Goal: Task Accomplishment & Management: Complete application form

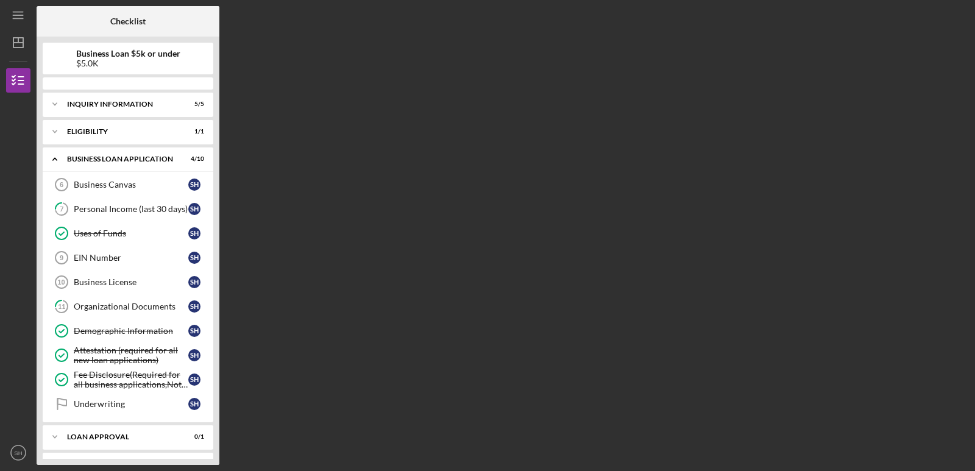
scroll to position [180, 0]
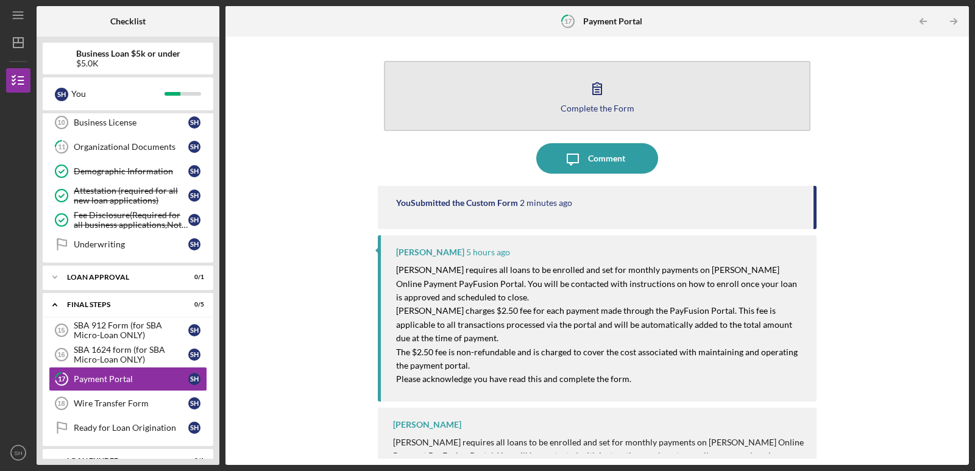
click at [628, 85] on button "Complete the Form Form" at bounding box center [597, 96] width 427 height 70
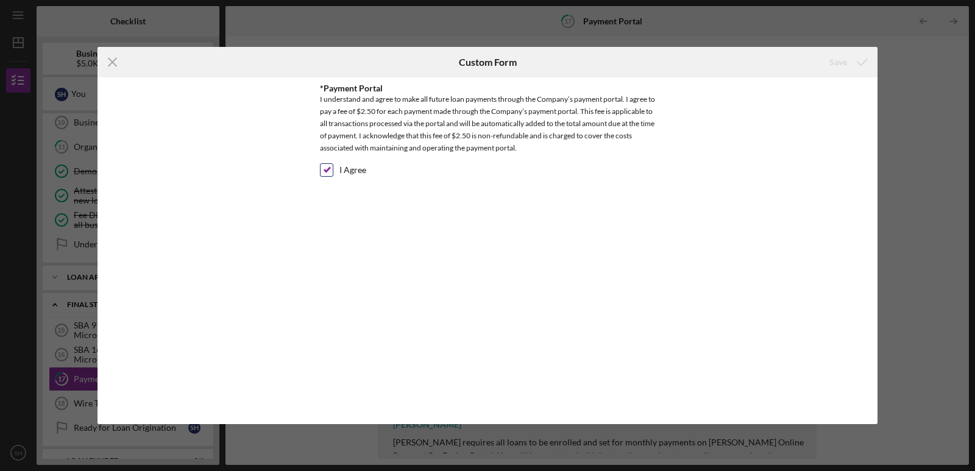
click at [342, 173] on label "I Agree" at bounding box center [352, 170] width 27 height 12
click at [333, 173] on input "I Agree" at bounding box center [327, 170] width 12 height 12
click at [341, 174] on label "I Agree" at bounding box center [352, 170] width 27 height 12
click at [333, 174] on input "I Agree" at bounding box center [327, 170] width 12 height 12
checkbox input "true"
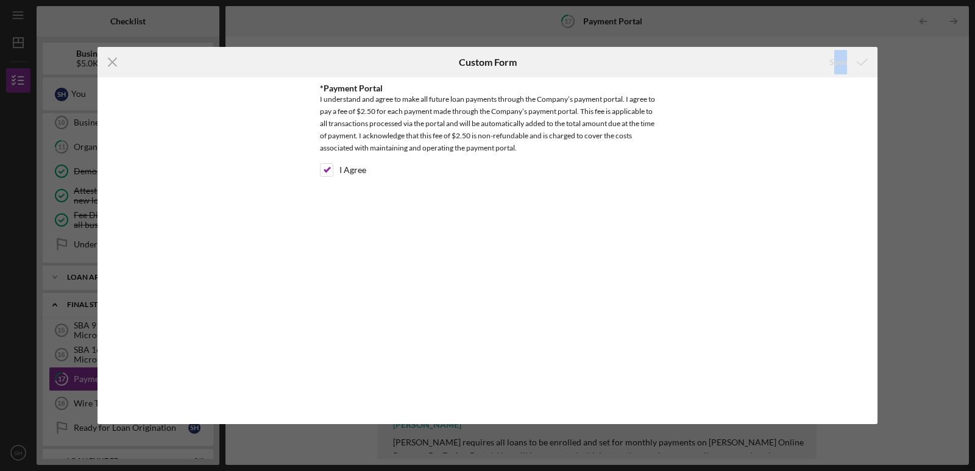
click at [845, 52] on div "Save" at bounding box center [847, 62] width 60 height 30
click at [115, 55] on icon "Icon/Menu Close" at bounding box center [113, 62] width 30 height 30
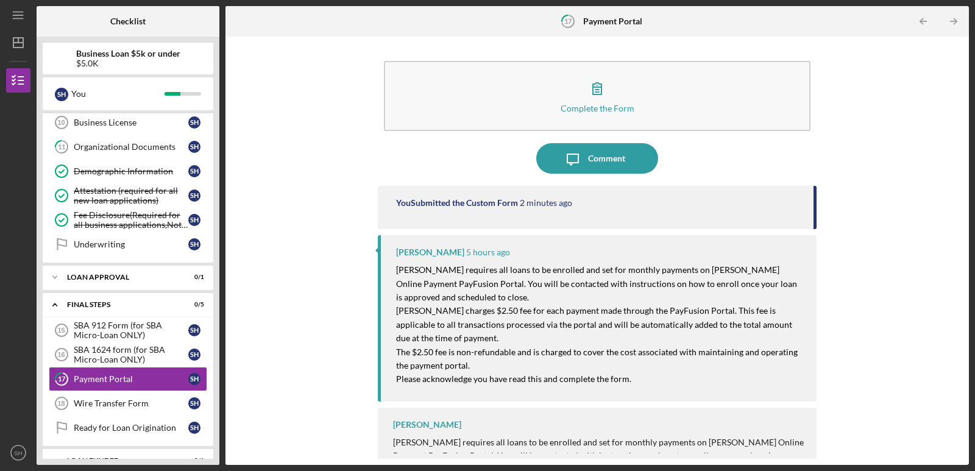
click at [249, 240] on div "Complete the Form Form Icon/Message Comment You Submitted the Custom Form 2 min…" at bounding box center [597, 251] width 731 height 416
click at [144, 329] on div "SBA 912 Form (for SBA Micro-Loan ONLY)" at bounding box center [131, 331] width 115 height 20
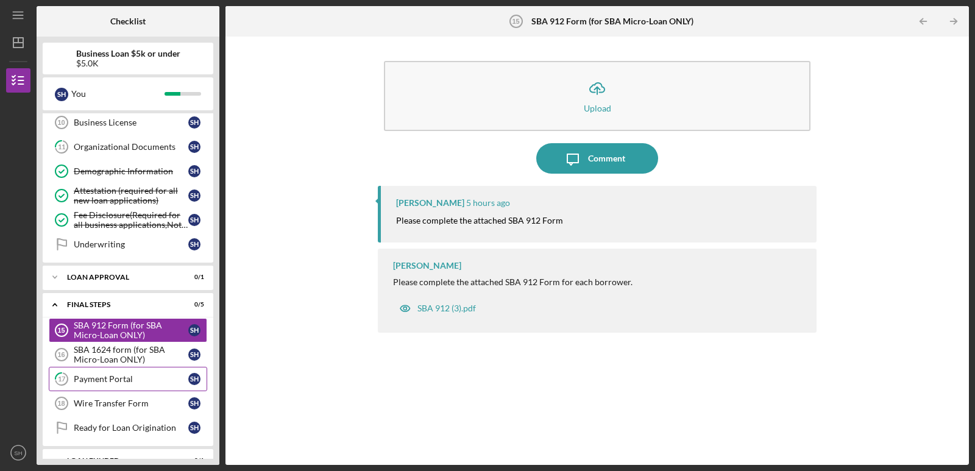
click at [137, 389] on link "17 Payment Portal S H" at bounding box center [128, 379] width 158 height 24
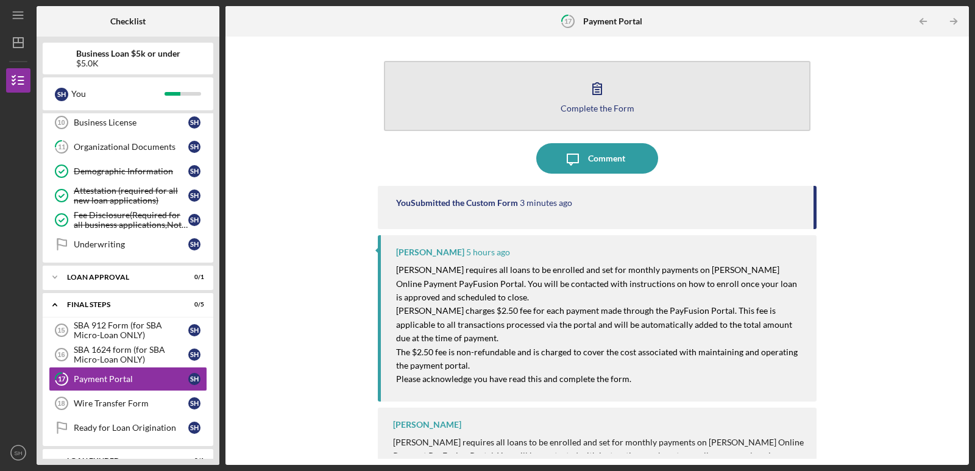
click at [583, 98] on icon "button" at bounding box center [597, 88] width 30 height 30
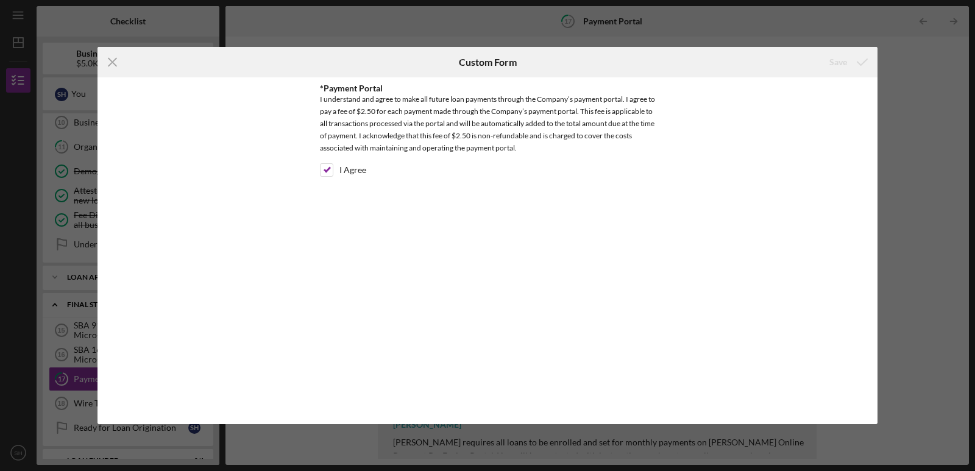
click at [930, 68] on div "Icon/Menu Close Custom Form Save *Payment Portal I understand and agree to make…" at bounding box center [487, 235] width 975 height 471
click at [405, 18] on div "Icon/Menu Close Custom Form Save *Payment Portal I understand and agree to make…" at bounding box center [487, 235] width 975 height 471
click at [339, 174] on div "I Agree" at bounding box center [487, 173] width 335 height 20
click at [330, 170] on input "I Agree" at bounding box center [327, 170] width 12 height 12
click at [327, 172] on input "I Agree" at bounding box center [327, 170] width 12 height 12
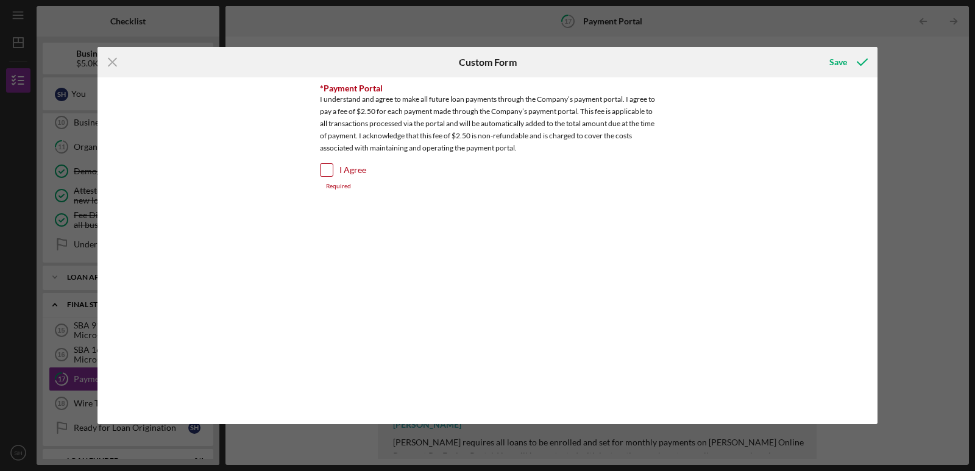
checkbox input "true"
click at [101, 61] on icon "Icon/Menu Close" at bounding box center [113, 62] width 30 height 30
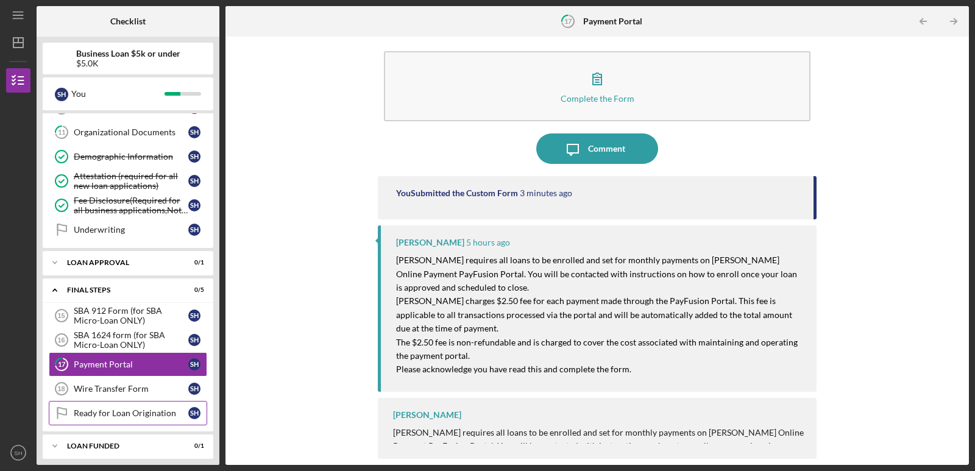
scroll to position [201, 0]
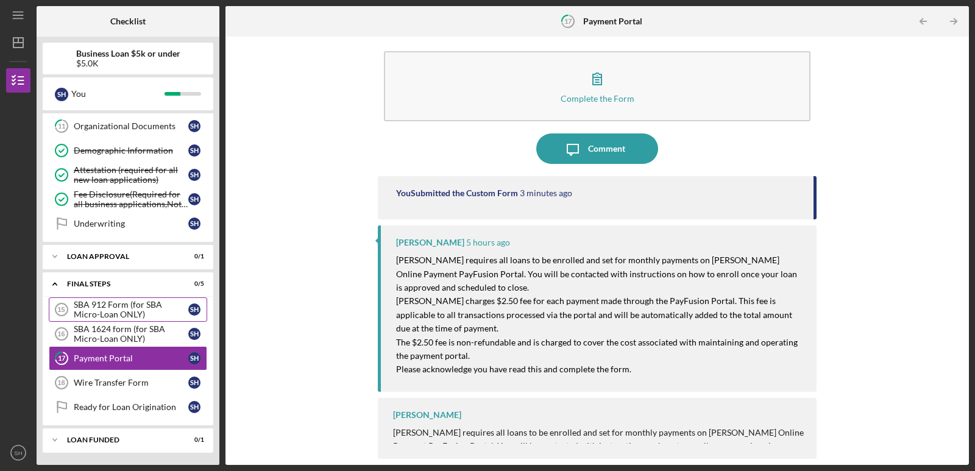
click at [133, 309] on div "SBA 912 Form (for SBA Micro-Loan ONLY)" at bounding box center [131, 310] width 115 height 20
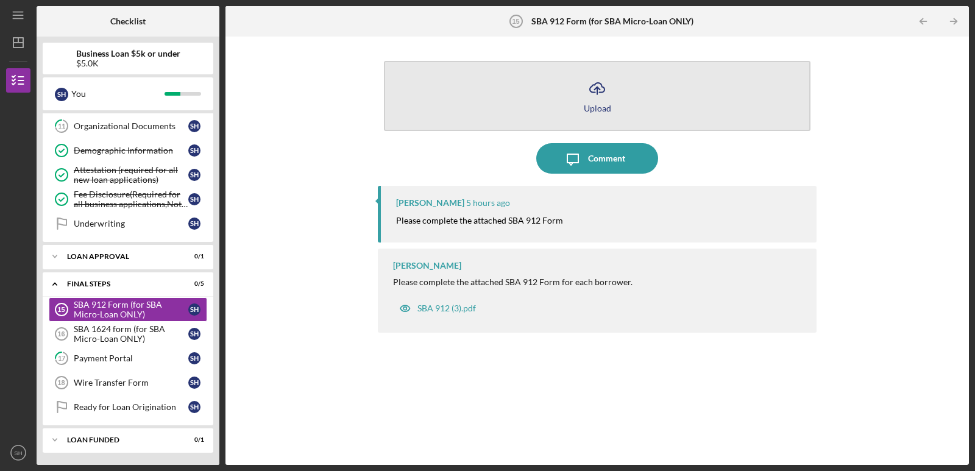
click at [609, 80] on icon "Icon/Upload" at bounding box center [597, 88] width 30 height 30
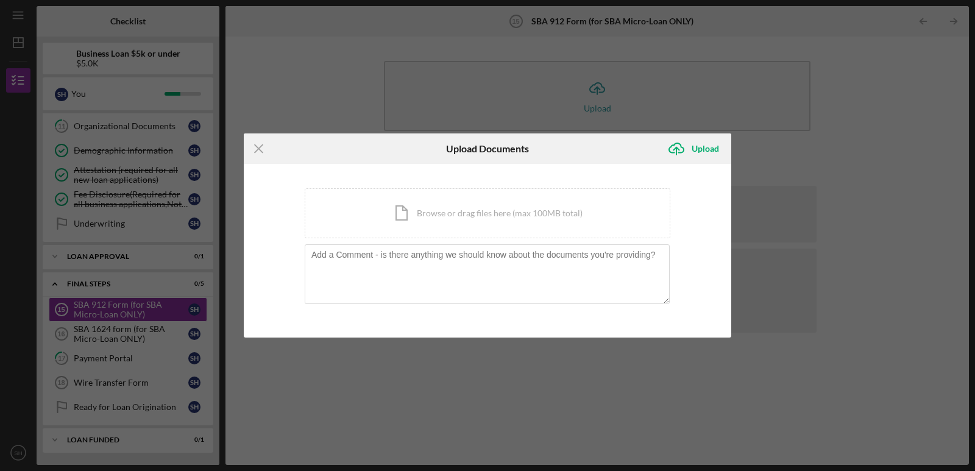
click at [729, 82] on div "Icon/Menu Close Upload Documents Icon/Upload Upload You're uploading documents …" at bounding box center [487, 235] width 975 height 471
click at [268, 155] on icon "Icon/Menu Close" at bounding box center [259, 148] width 30 height 30
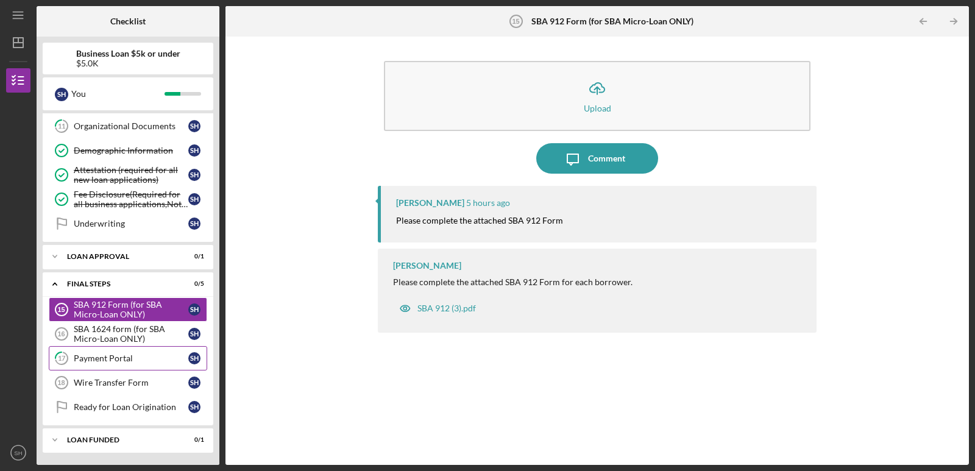
click at [138, 368] on link "17 Payment Portal S H" at bounding box center [128, 358] width 158 height 24
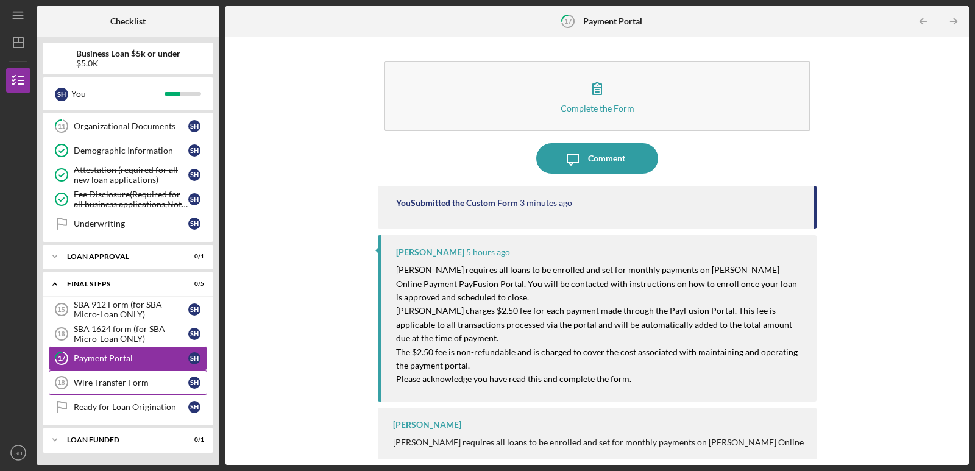
click at [121, 388] on link "Wire Transfer Form 18 Wire Transfer Form S H" at bounding box center [128, 383] width 158 height 24
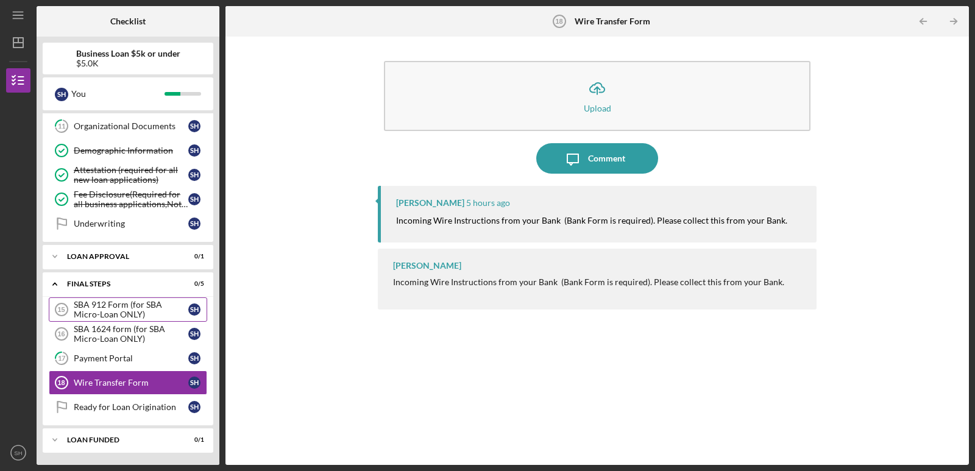
click at [165, 316] on div "SBA 912 Form (for SBA Micro-Loan ONLY)" at bounding box center [131, 310] width 115 height 20
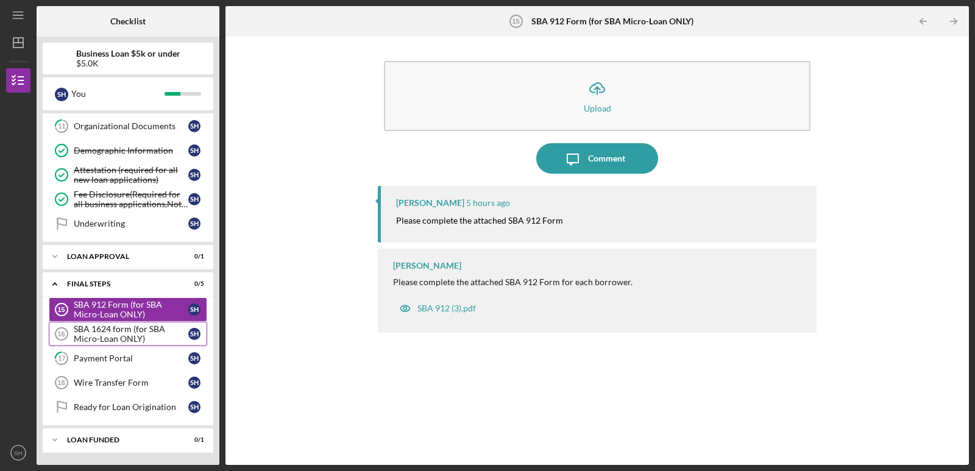
click at [154, 328] on div "SBA 1624 form (for SBA Micro-Loan ONLY)" at bounding box center [131, 334] width 115 height 20
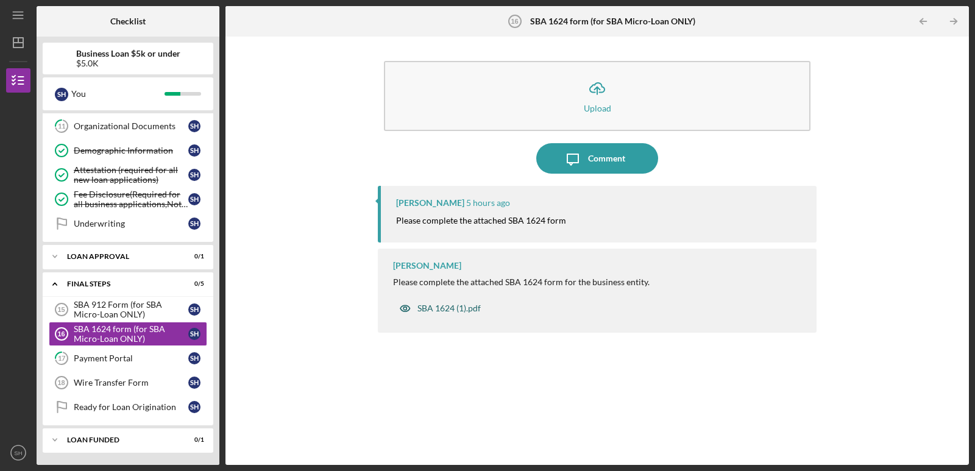
click at [427, 308] on div "SBA 1624 (1).pdf" at bounding box center [448, 308] width 63 height 10
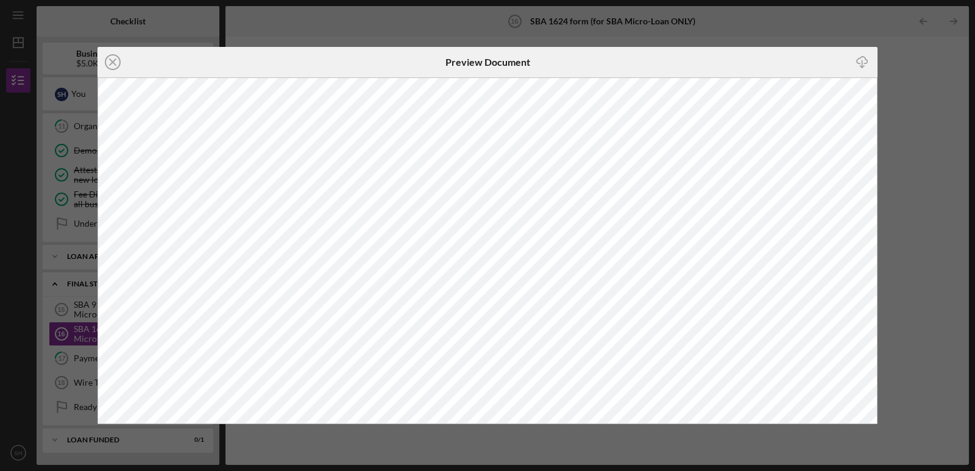
click at [902, 99] on div "Icon/Close Preview Document Icon/Download" at bounding box center [487, 235] width 975 height 471
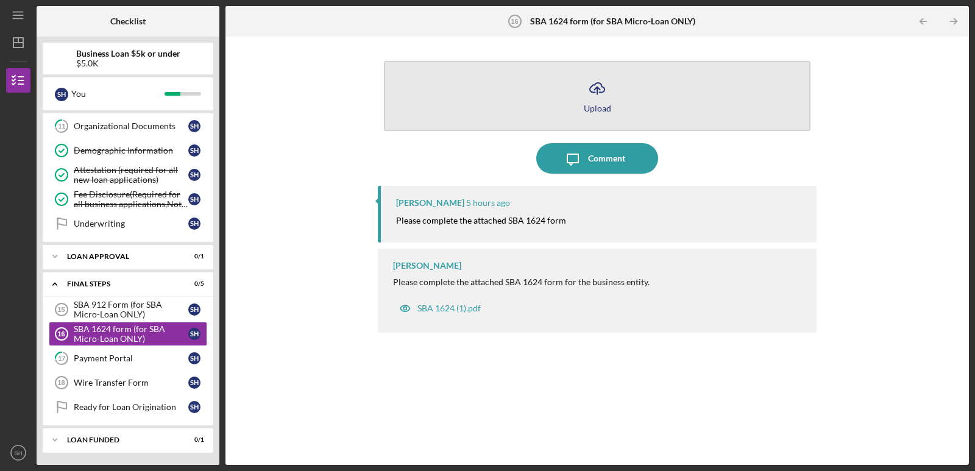
click at [612, 95] on button "Icon/Upload Upload" at bounding box center [597, 96] width 427 height 70
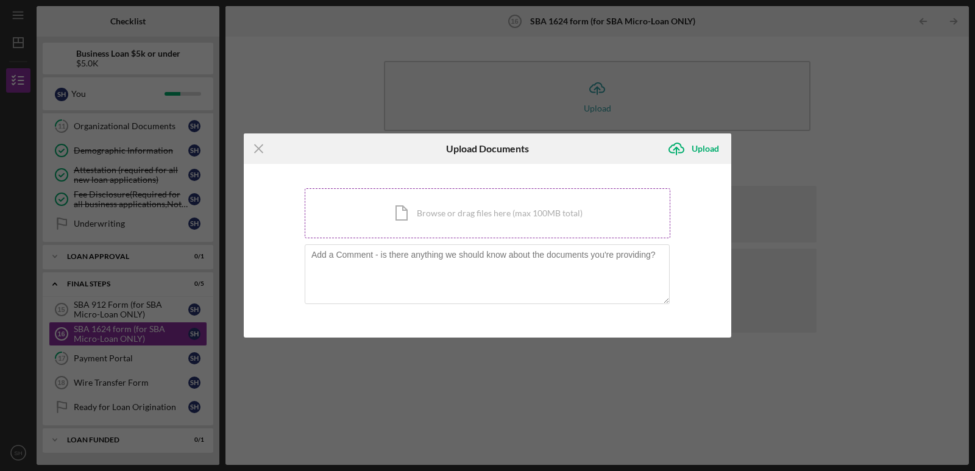
click at [458, 215] on div "Icon/Document Browse or drag files here (max 100MB total) Tap to choose files o…" at bounding box center [488, 213] width 366 height 50
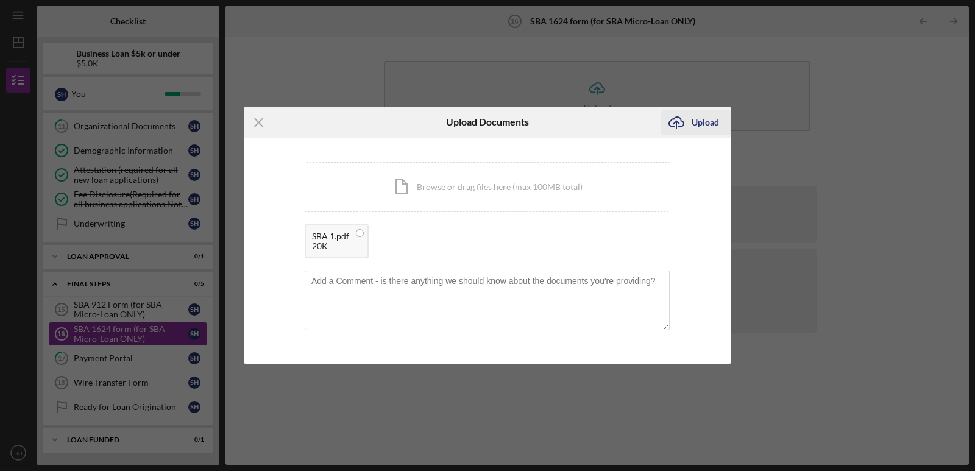
click at [696, 126] on div "Upload" at bounding box center [705, 122] width 27 height 24
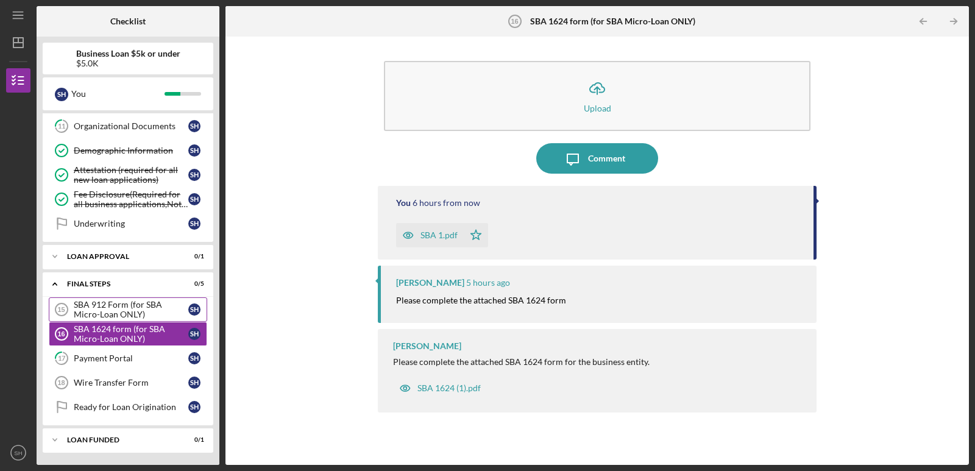
click at [115, 311] on div "SBA 912 Form (for SBA Micro-Loan ONLY)" at bounding box center [131, 310] width 115 height 20
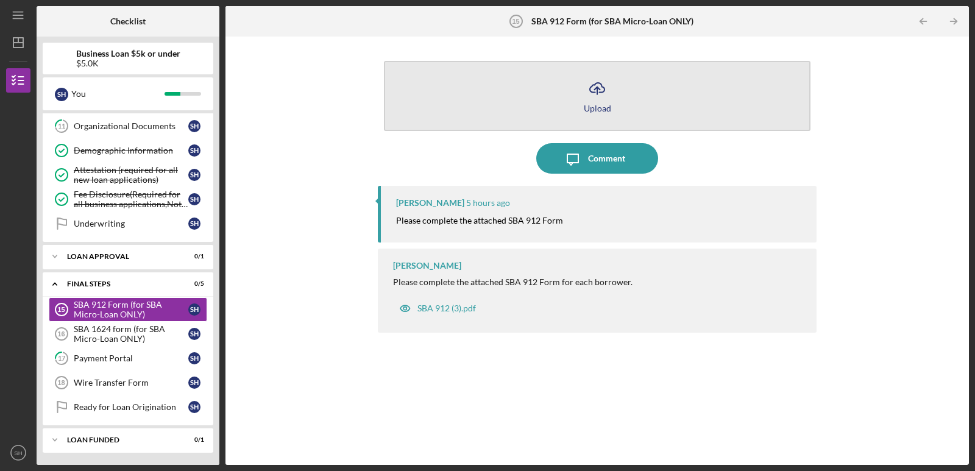
click at [594, 89] on icon "Icon/Upload" at bounding box center [597, 88] width 30 height 30
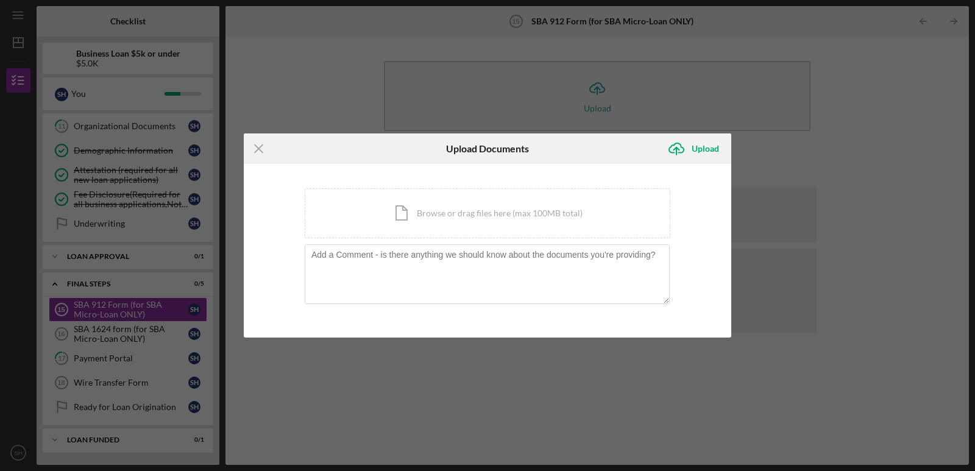
click at [797, 66] on div "Icon/Menu Close Upload Documents Icon/Upload Upload You're uploading documents …" at bounding box center [487, 235] width 975 height 471
click at [263, 147] on icon "Icon/Menu Close" at bounding box center [259, 148] width 30 height 30
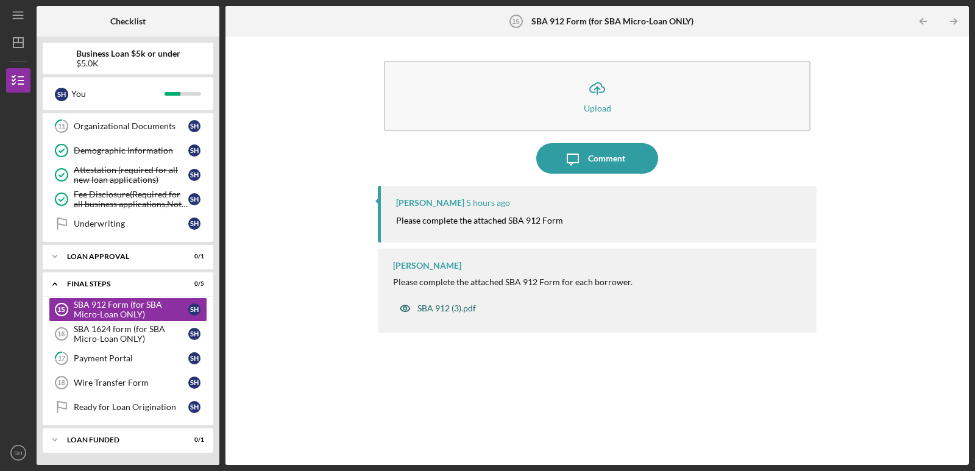
click at [450, 307] on div "SBA 912 (3).pdf" at bounding box center [446, 308] width 59 height 10
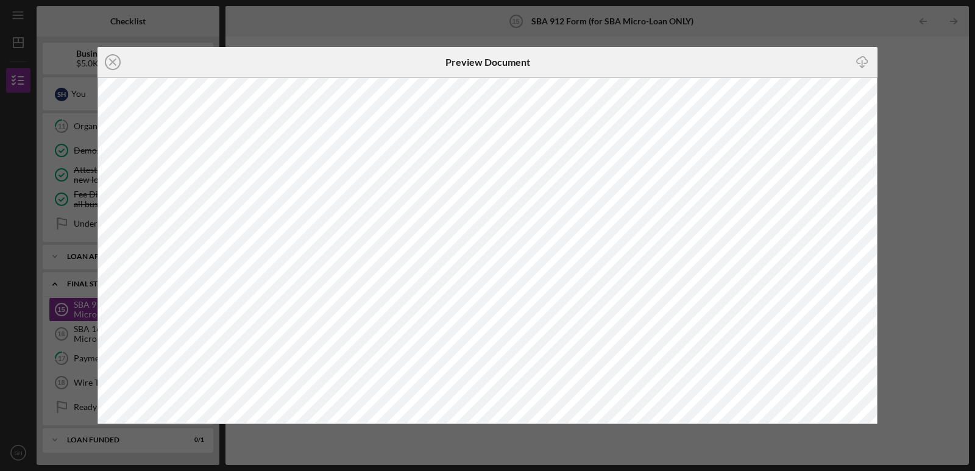
click at [969, 74] on div "Icon/Close Preview Document Icon/Download" at bounding box center [487, 235] width 975 height 471
